Goal: Navigation & Orientation: Find specific page/section

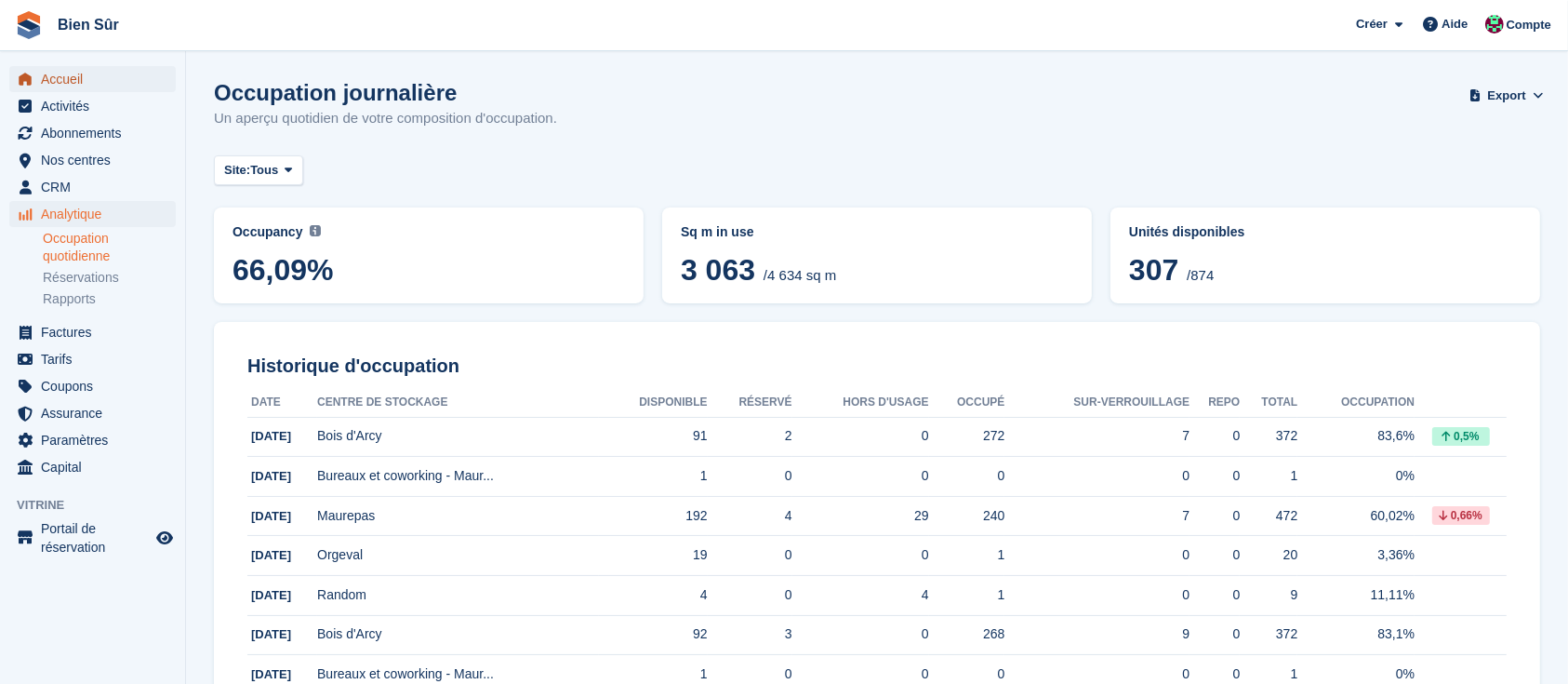
click at [59, 79] on span "Accueil" at bounding box center [97, 79] width 112 height 26
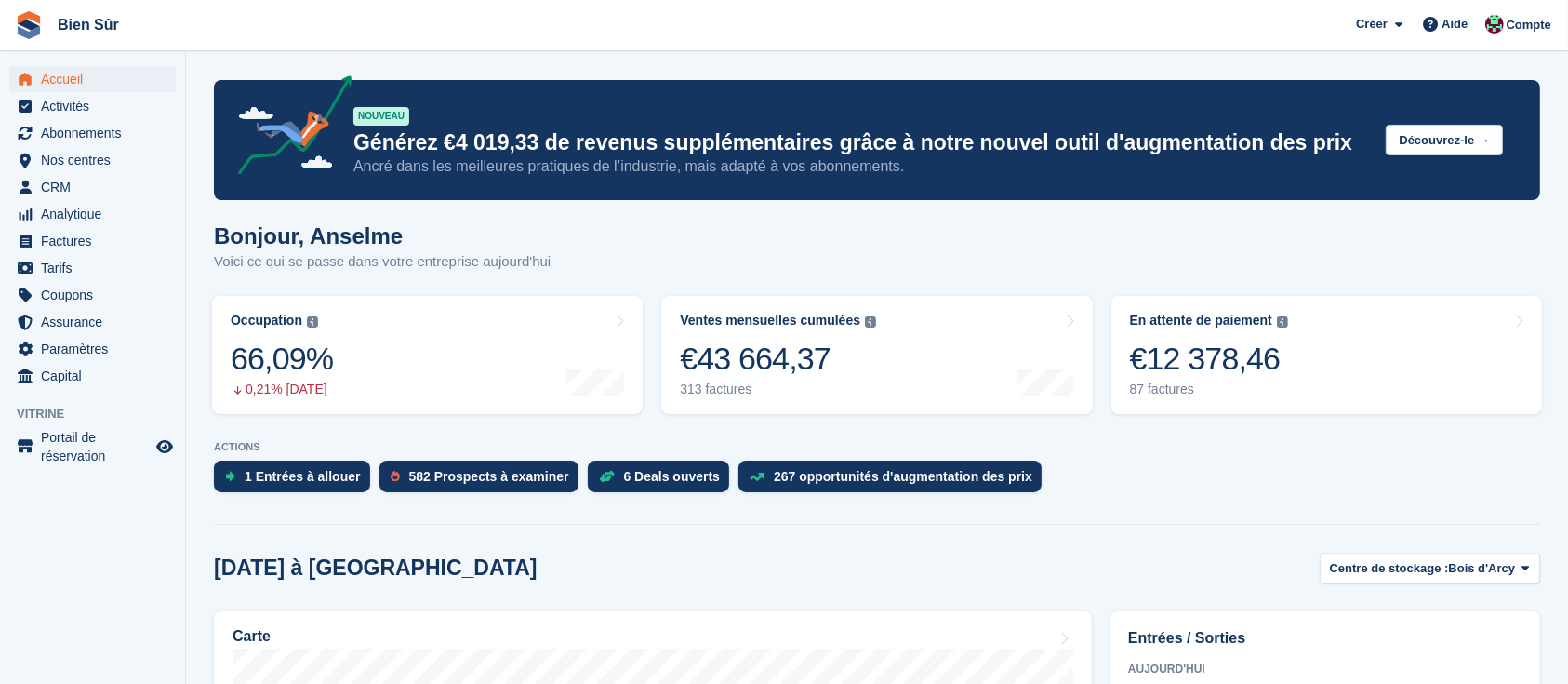
scroll to position [554, 0]
